Goal: Task Accomplishment & Management: Use online tool/utility

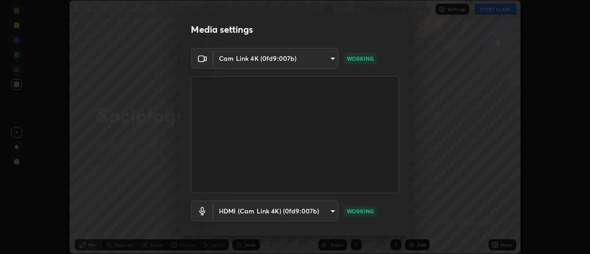
scroll to position [48, 0]
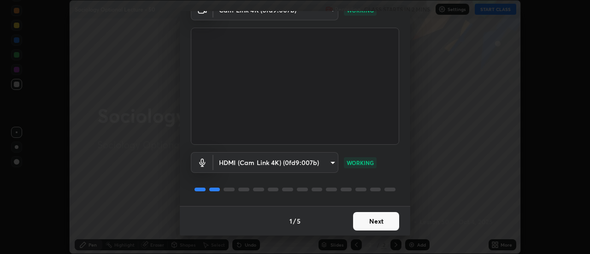
click at [368, 222] on button "Next" at bounding box center [376, 221] width 46 height 18
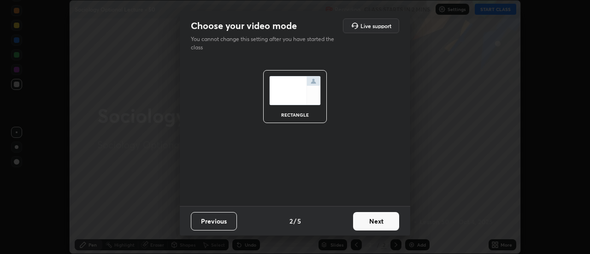
click at [370, 223] on button "Next" at bounding box center [376, 221] width 46 height 18
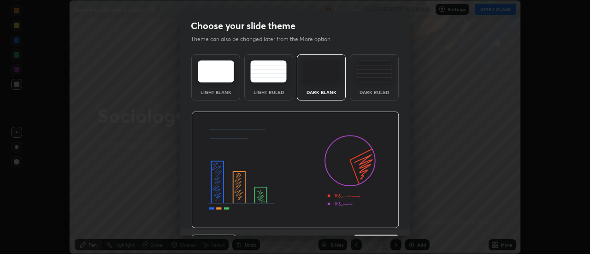
click at [371, 222] on img at bounding box center [295, 170] width 208 height 117
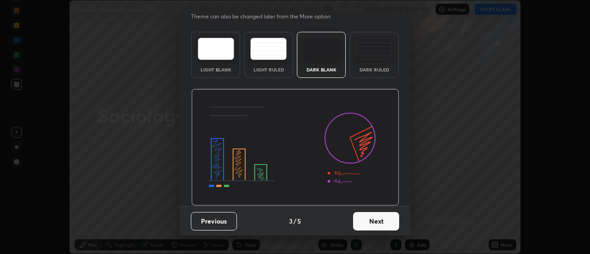
click at [377, 222] on button "Next" at bounding box center [376, 221] width 46 height 18
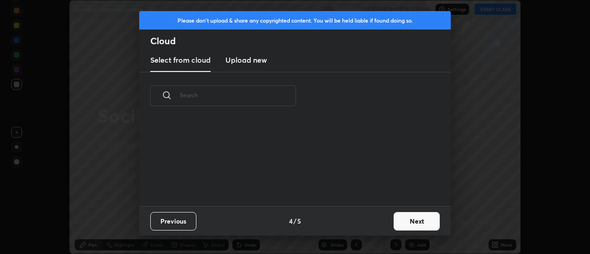
scroll to position [0, 0]
click at [377, 221] on div "Previous 4 / 5 Next" at bounding box center [295, 221] width 312 height 30
click at [405, 218] on button "Next" at bounding box center [417, 221] width 46 height 18
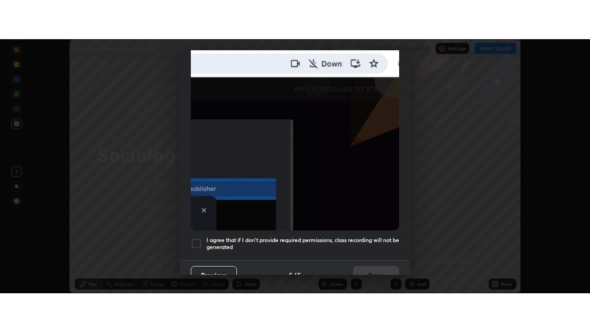
scroll to position [236, 0]
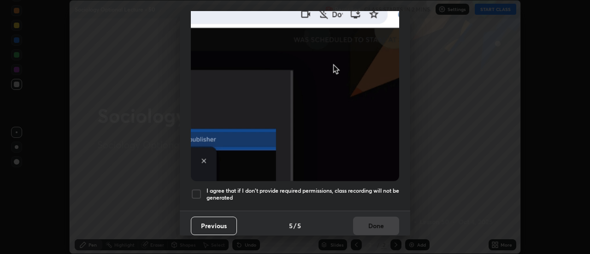
click at [195, 193] on div at bounding box center [196, 194] width 11 height 11
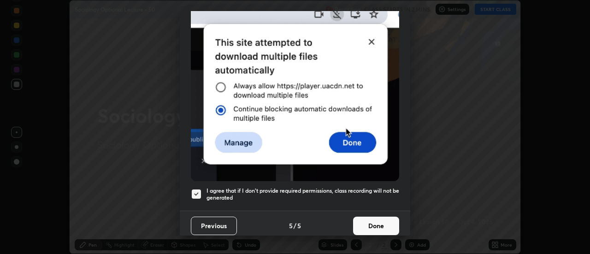
click at [361, 221] on button "Done" at bounding box center [376, 226] width 46 height 18
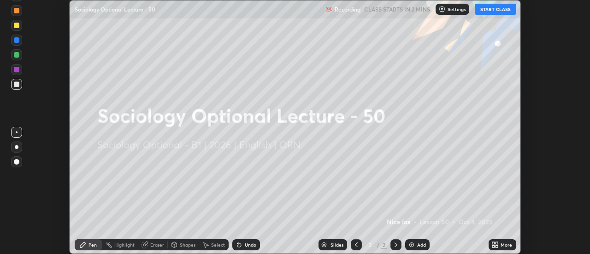
click at [494, 243] on icon at bounding box center [493, 243] width 2 height 2
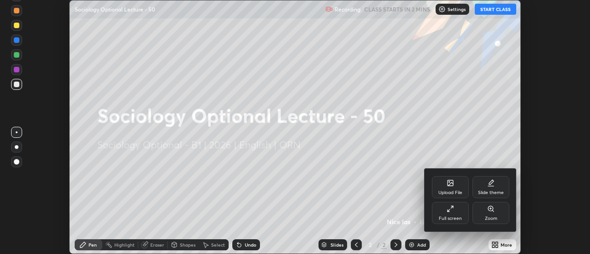
click at [461, 214] on div "Full screen" at bounding box center [450, 213] width 37 height 22
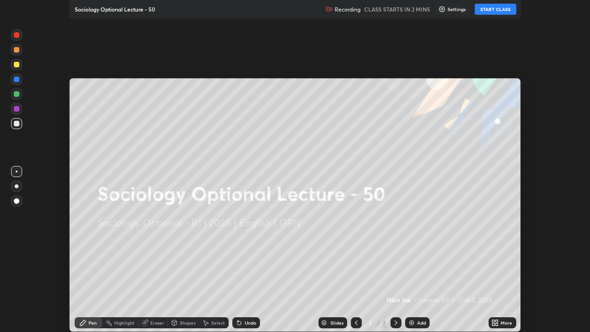
scroll to position [332, 590]
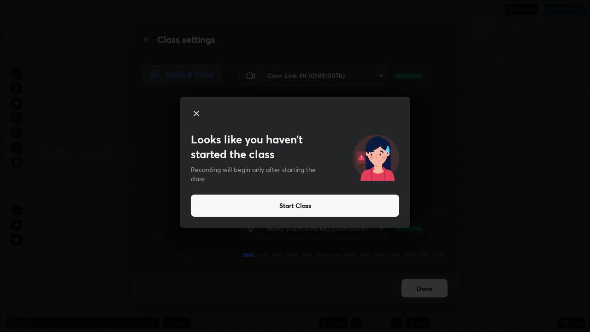
click at [288, 206] on button "Start Class" at bounding box center [295, 206] width 208 height 22
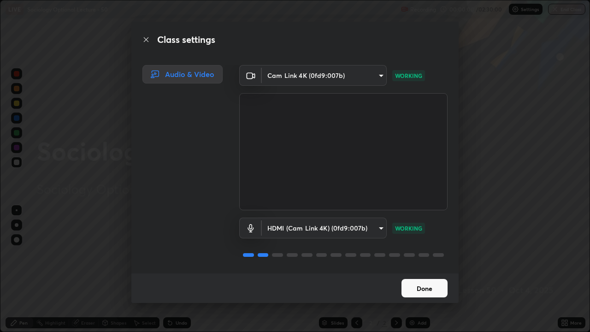
click at [419, 254] on button "Done" at bounding box center [425, 288] width 46 height 18
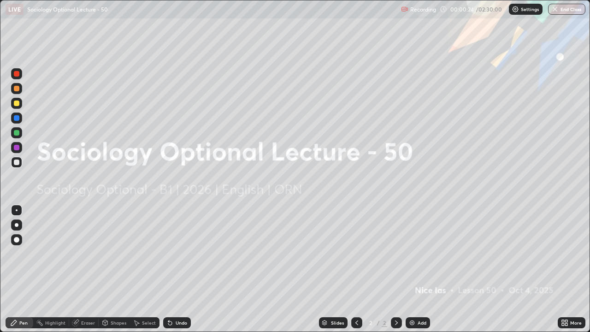
click at [411, 254] on img at bounding box center [411, 322] width 7 height 7
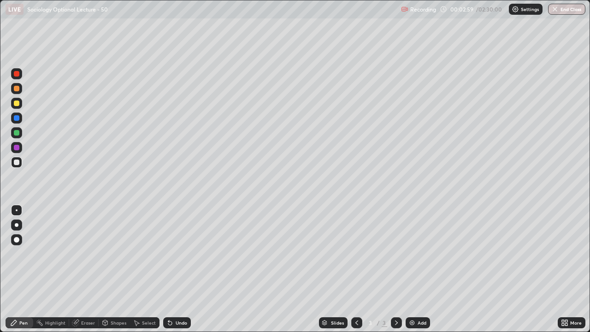
click at [86, 254] on div "Eraser" at bounding box center [88, 322] width 14 height 5
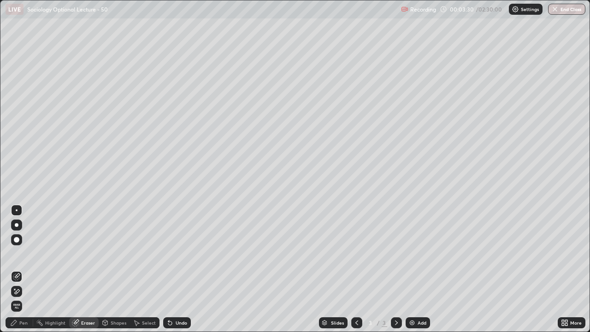
click at [24, 254] on div "Pen" at bounding box center [20, 322] width 28 height 11
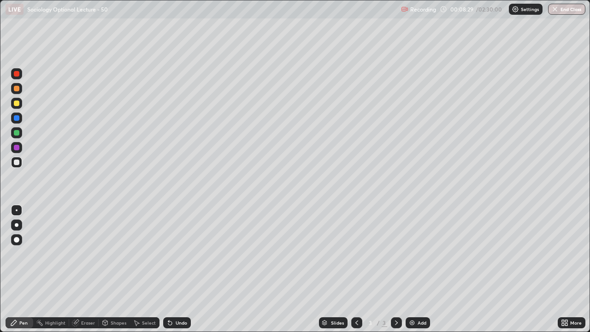
click at [411, 254] on img at bounding box center [411, 322] width 7 height 7
